Goal: Information Seeking & Learning: Learn about a topic

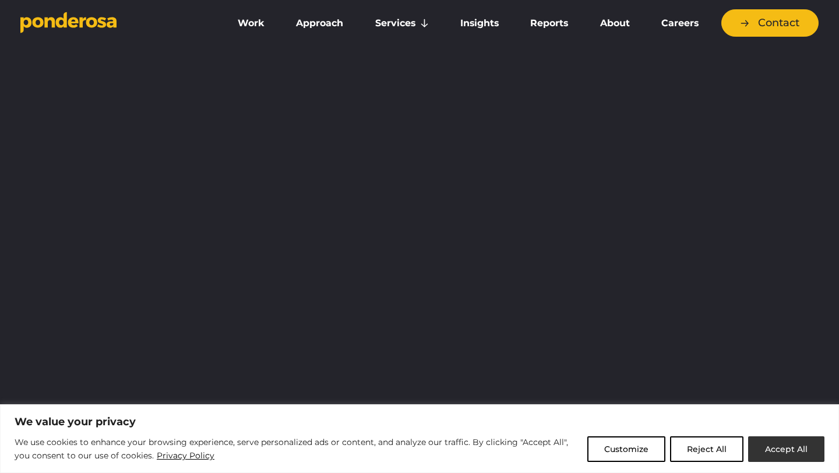
click at [780, 454] on button "Accept All" at bounding box center [786, 450] width 76 height 26
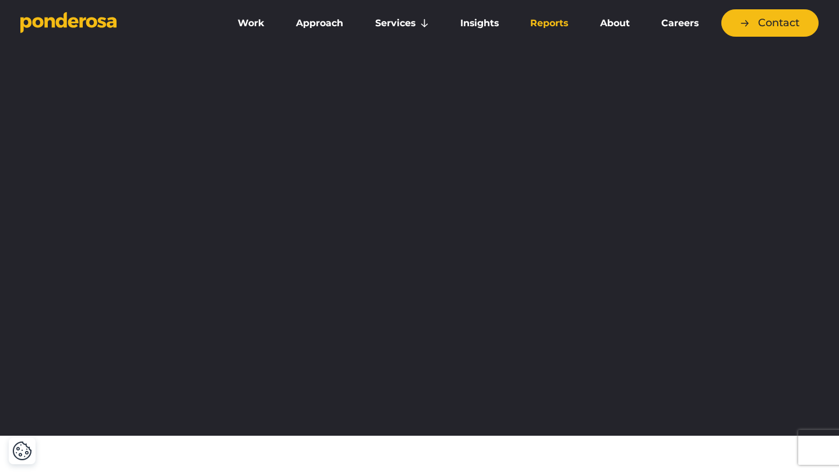
click at [561, 22] on link "Reports" at bounding box center [549, 23] width 65 height 24
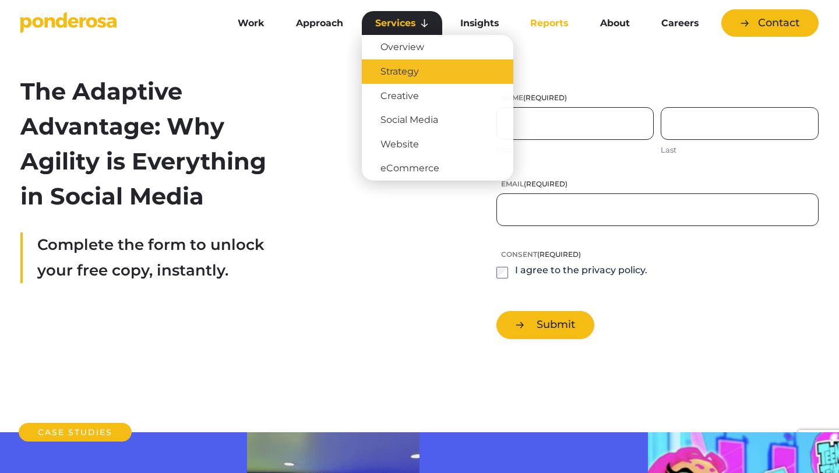
click at [402, 76] on link "Strategy" at bounding box center [438, 71] width 152 height 24
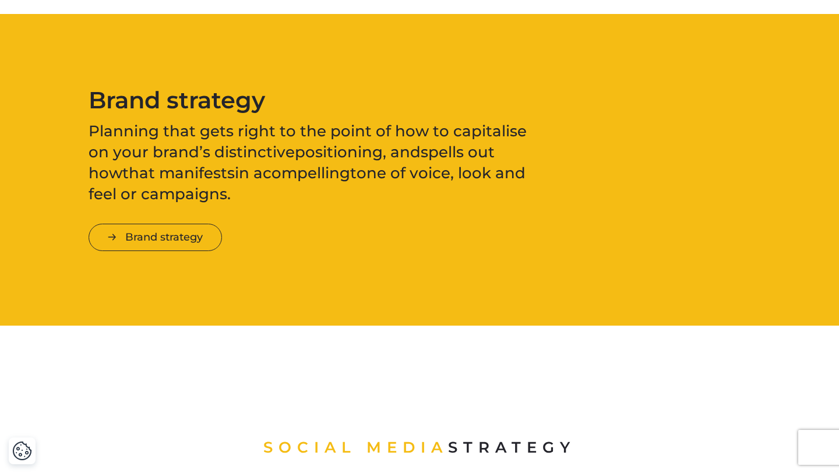
scroll to position [1313, 0]
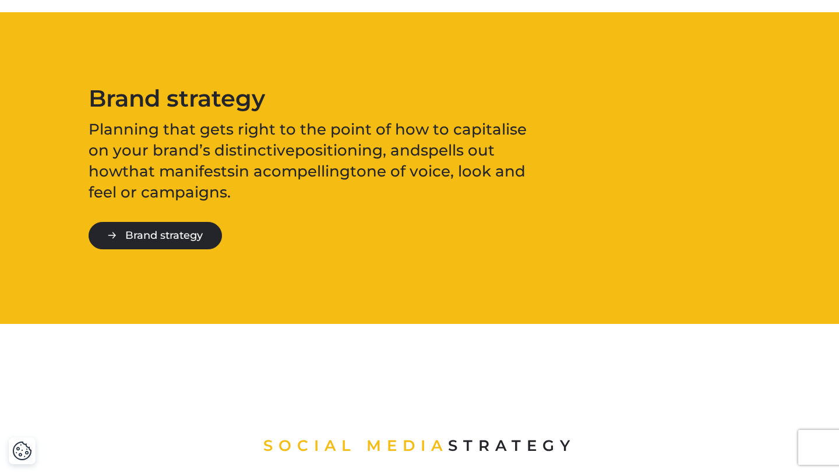
click at [182, 233] on link "Brand strategy" at bounding box center [155, 235] width 133 height 27
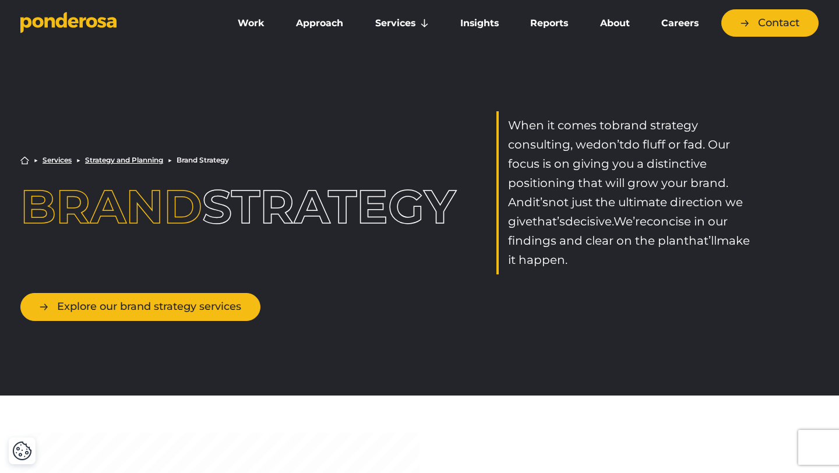
click at [209, 311] on link "Explore our brand strategy services" at bounding box center [140, 306] width 240 height 27
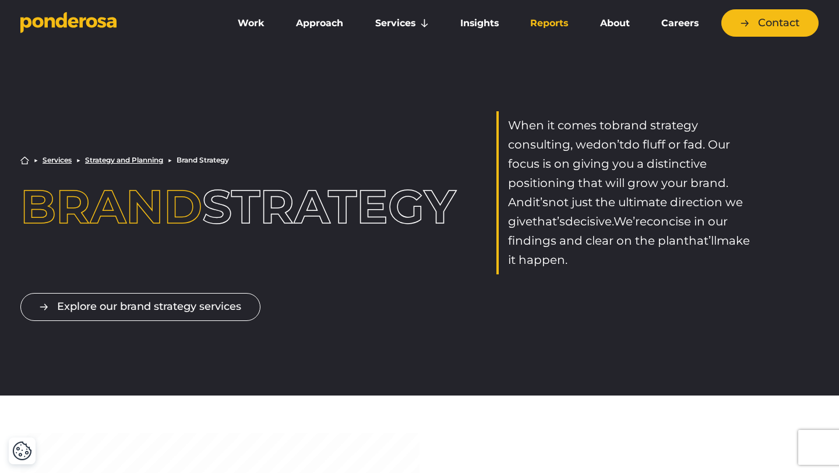
click at [552, 25] on link "Reports" at bounding box center [549, 23] width 65 height 24
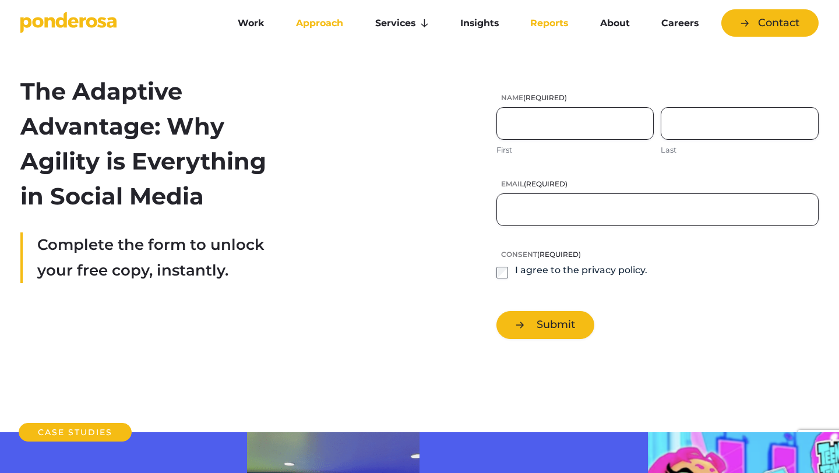
click at [330, 26] on link "Approach" at bounding box center [320, 23] width 74 height 24
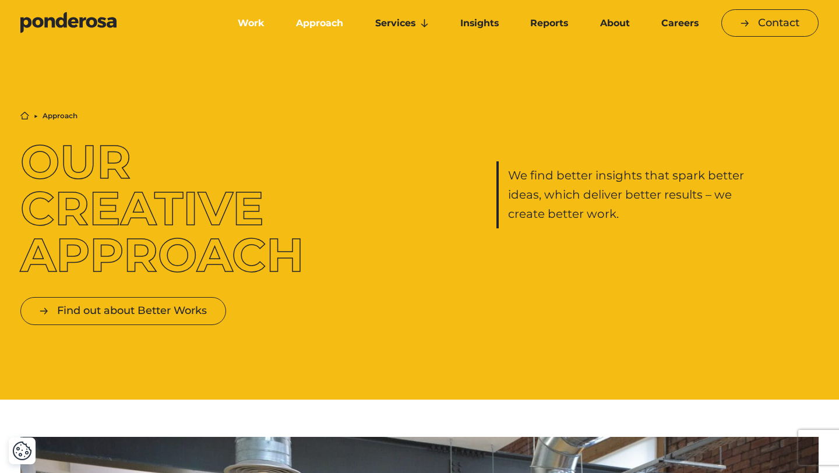
click at [264, 27] on link "Work" at bounding box center [251, 23] width 54 height 24
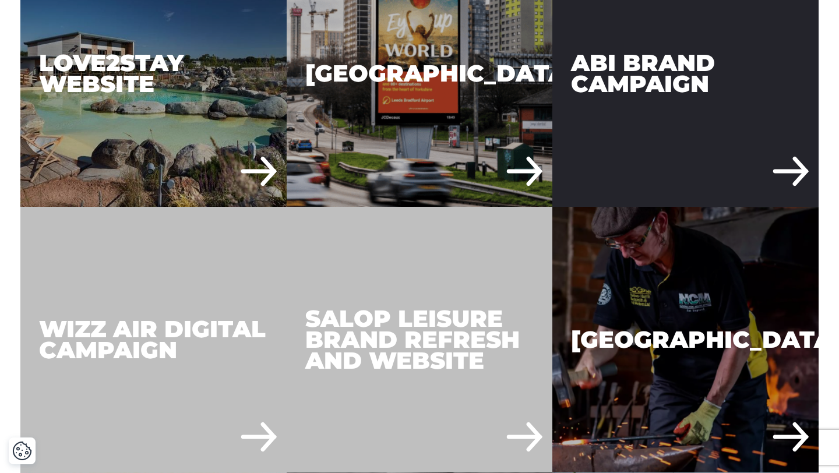
scroll to position [2582, 0]
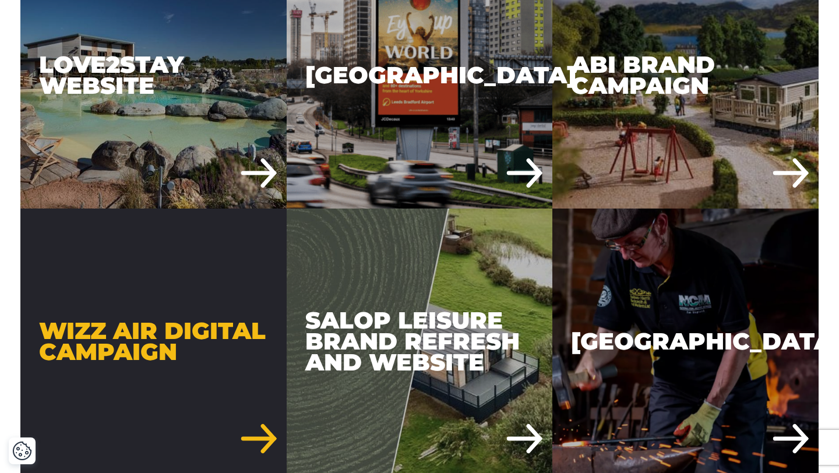
click at [230, 328] on div "Wizz Air Digital Campaign" at bounding box center [153, 342] width 266 height 266
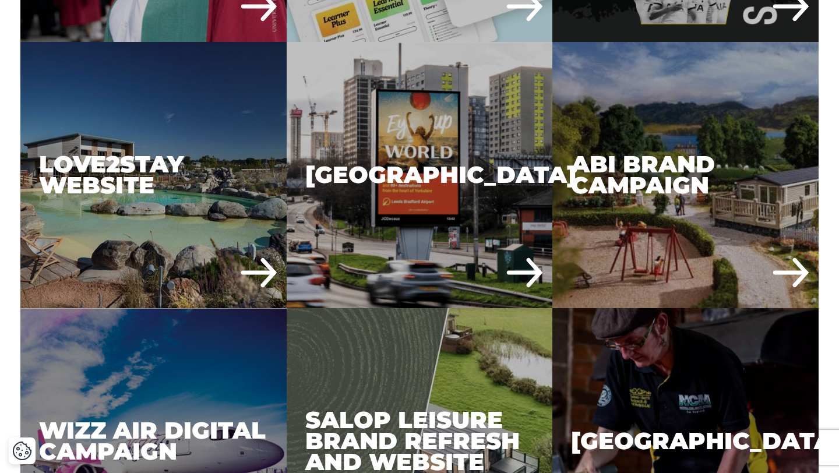
scroll to position [2484, 0]
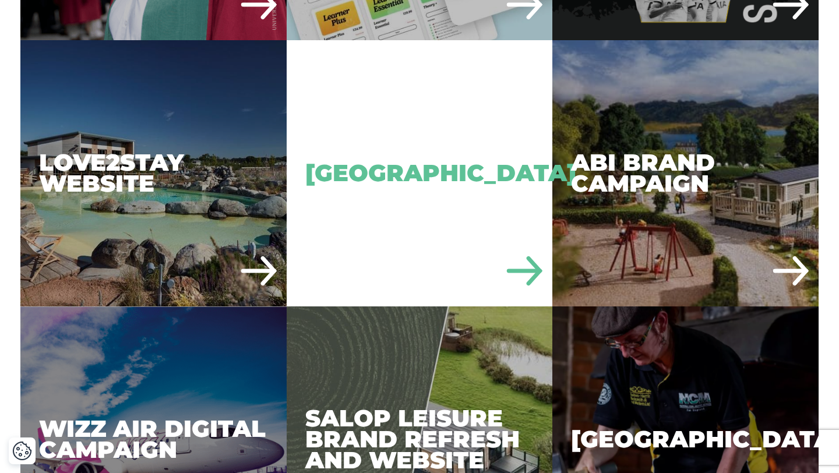
click at [479, 161] on div "[GEOGRAPHIC_DATA]" at bounding box center [420, 173] width 266 height 266
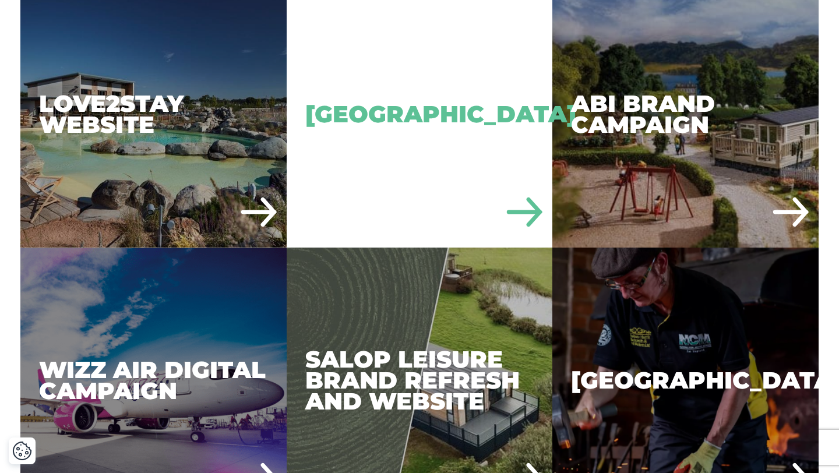
scroll to position [2561, 0]
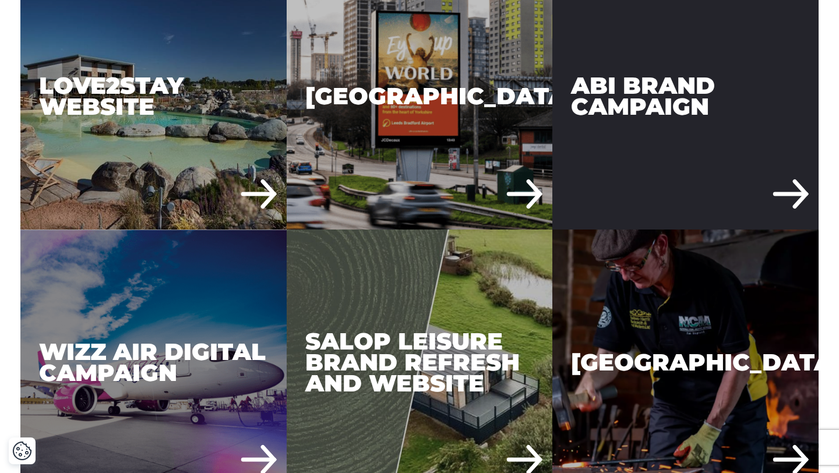
click at [652, 179] on div "ABI Brand Campaign" at bounding box center [686, 96] width 266 height 266
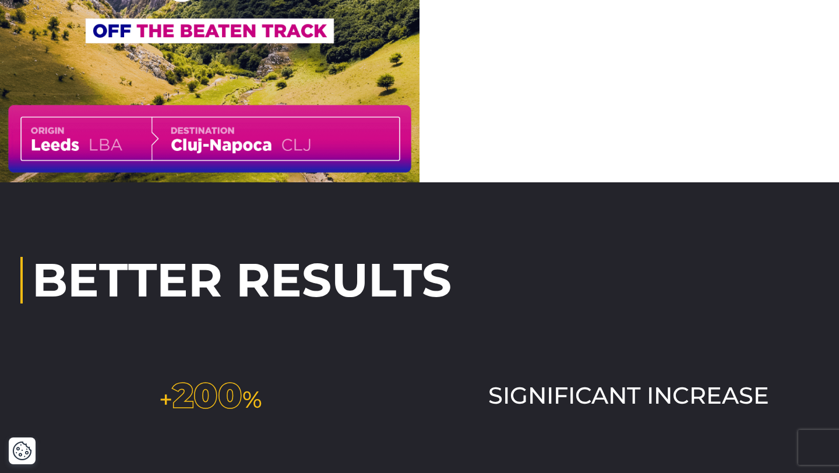
scroll to position [2539, 0]
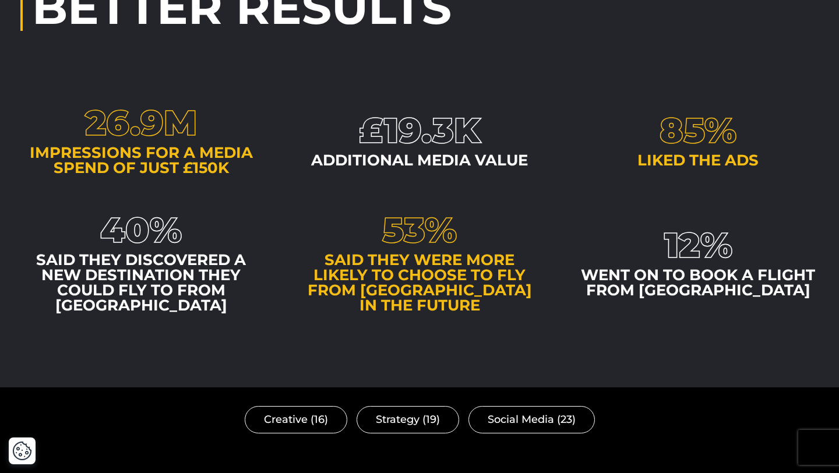
scroll to position [2143, 0]
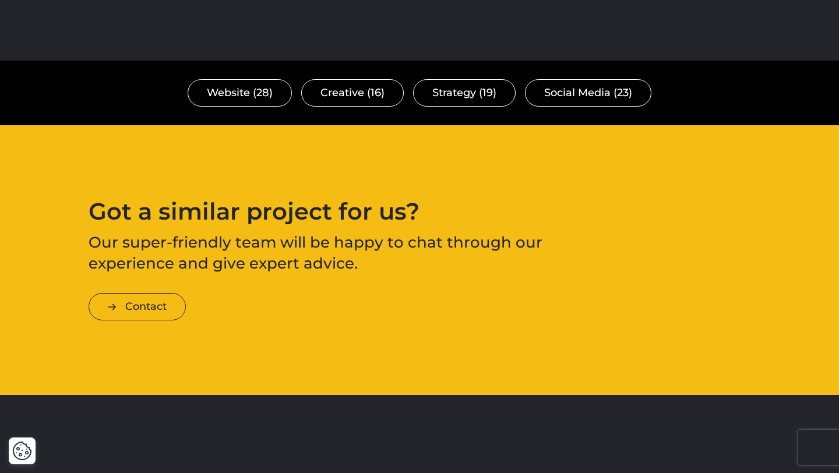
scroll to position [2909, 0]
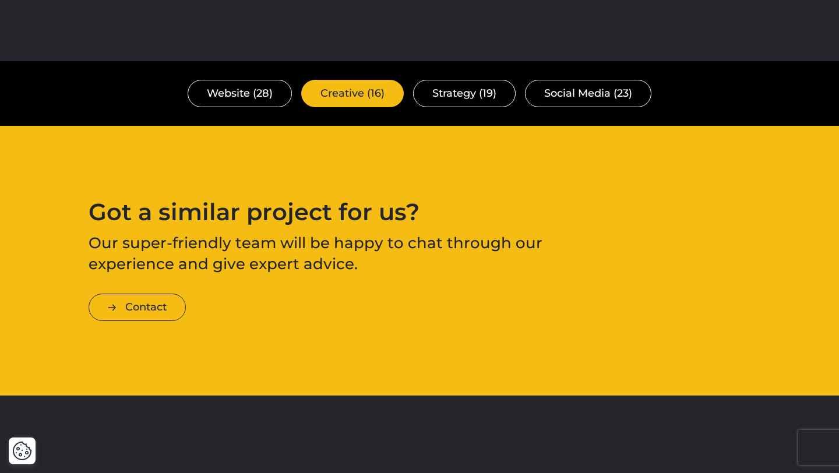
click at [313, 80] on link "Creative (16)" at bounding box center [352, 93] width 103 height 27
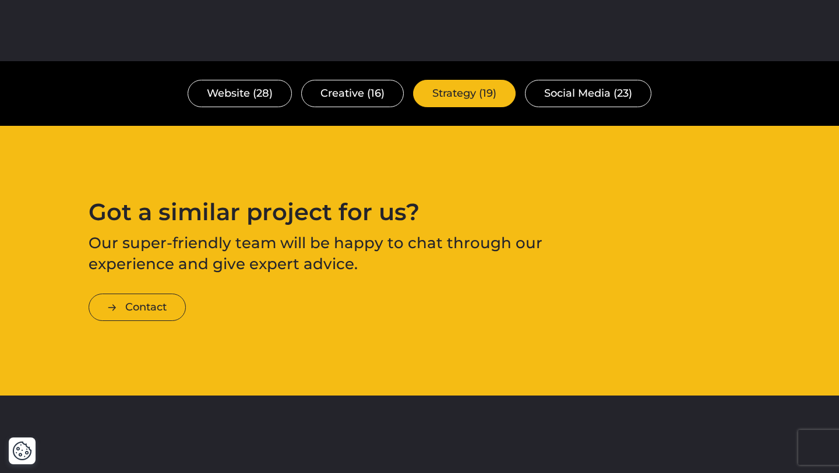
click at [468, 80] on link "Strategy (19)" at bounding box center [464, 93] width 103 height 27
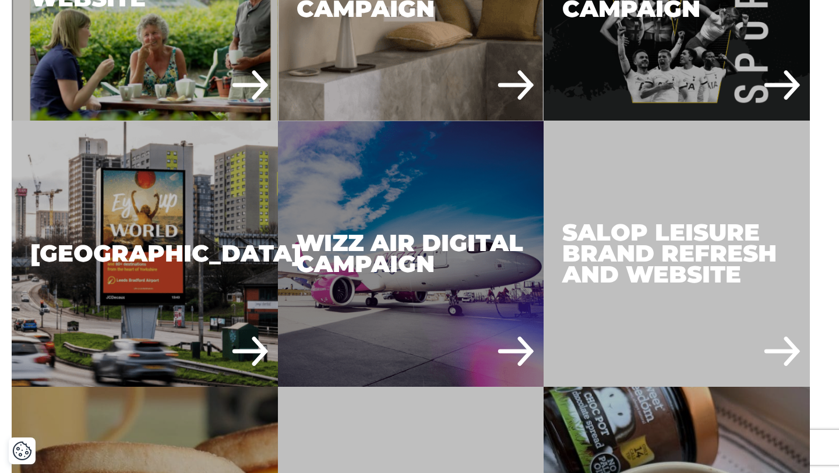
scroll to position [491, 0]
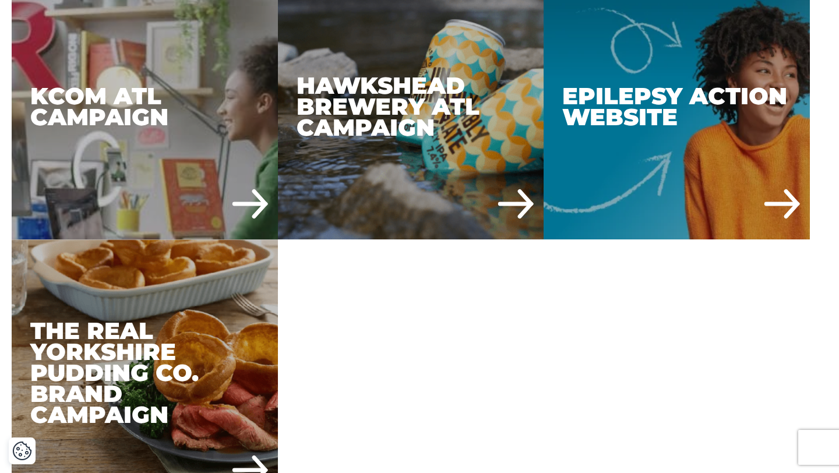
scroll to position [1738, 0]
